Goal: Task Accomplishment & Management: Manage account settings

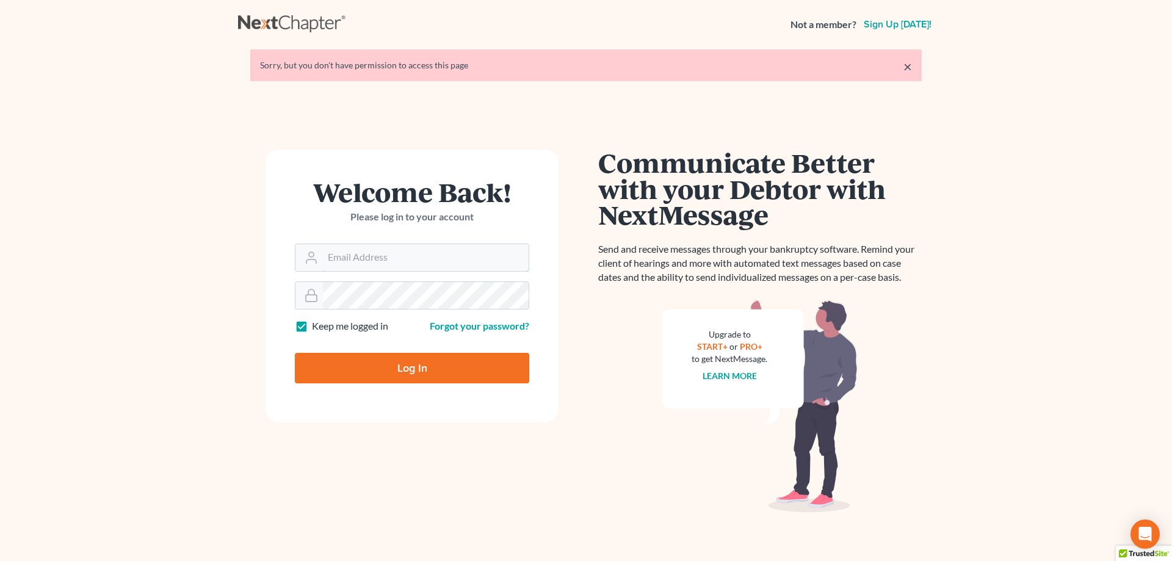
type input "[PERSON_NAME][EMAIL_ADDRESS][DOMAIN_NAME]"
click at [457, 360] on input "Log In" at bounding box center [412, 368] width 234 height 31
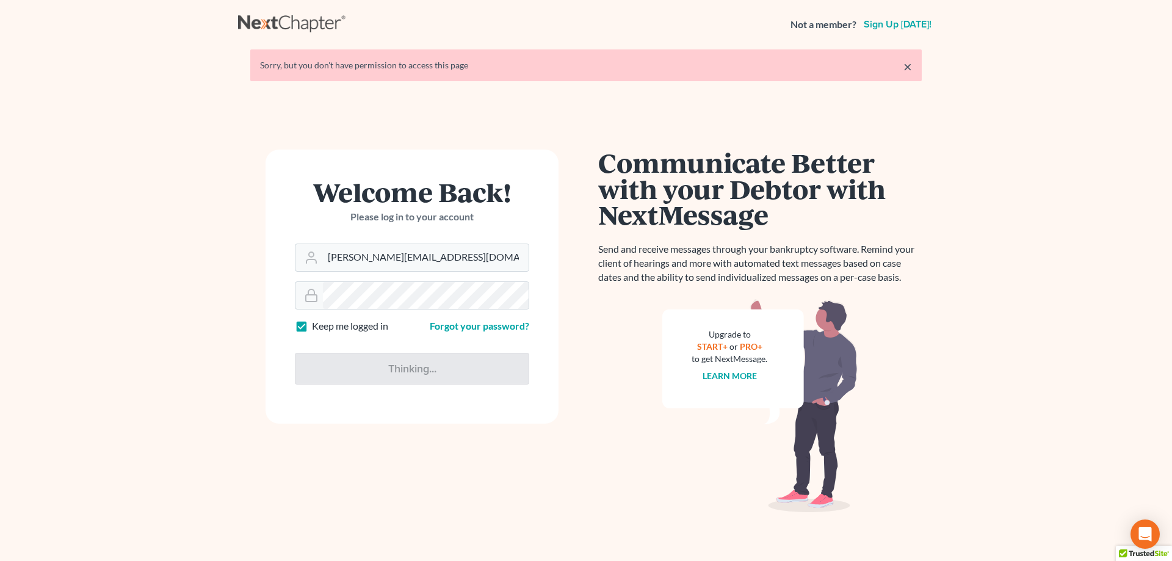
type input "Thinking..."
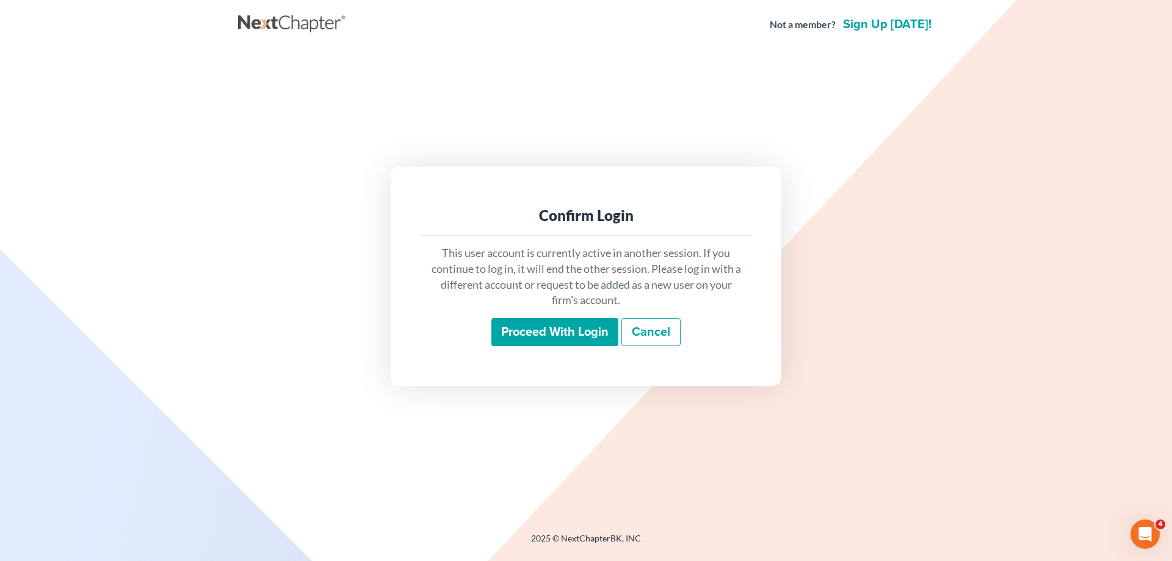
click at [566, 323] on input "Proceed with login" at bounding box center [555, 332] width 127 height 28
